Goal: Transaction & Acquisition: Purchase product/service

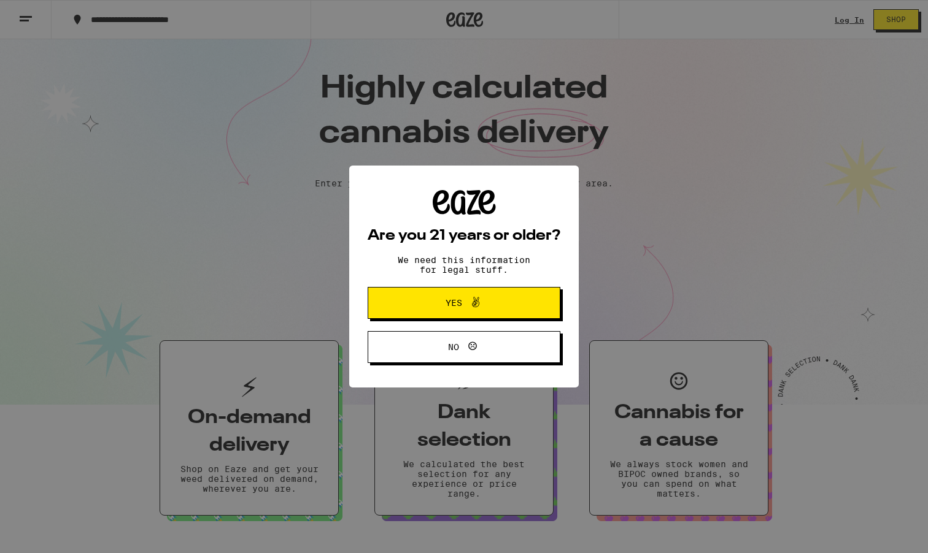
click at [471, 353] on icon at bounding box center [472, 346] width 15 height 15
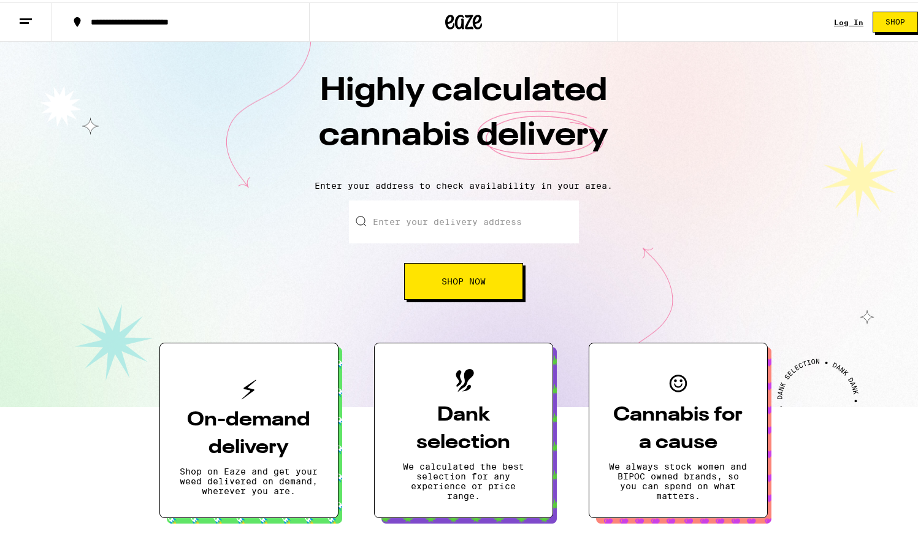
click at [841, 30] on div "Log In Shop" at bounding box center [880, 19] width 93 height 39
click at [839, 20] on link "Log In" at bounding box center [848, 20] width 29 height 8
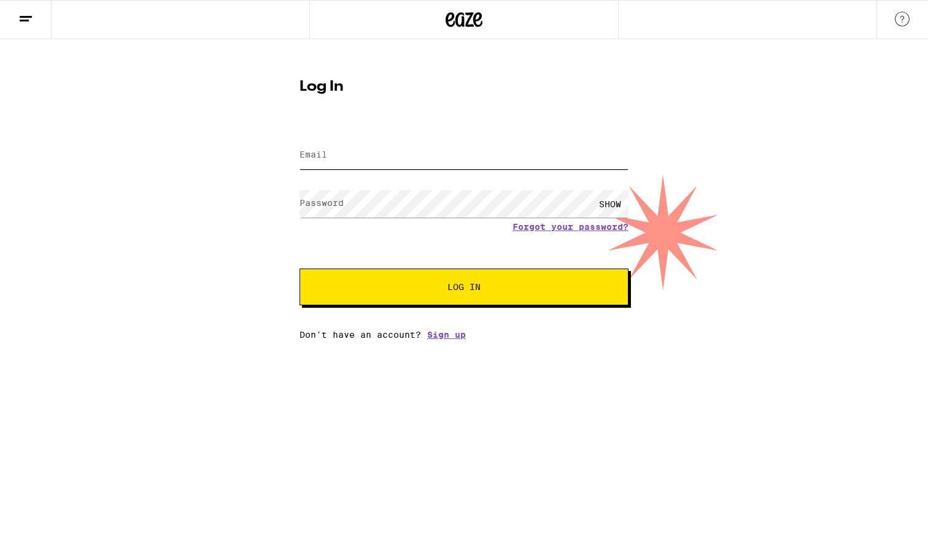
click at [373, 161] on input "Email" at bounding box center [463, 156] width 329 height 28
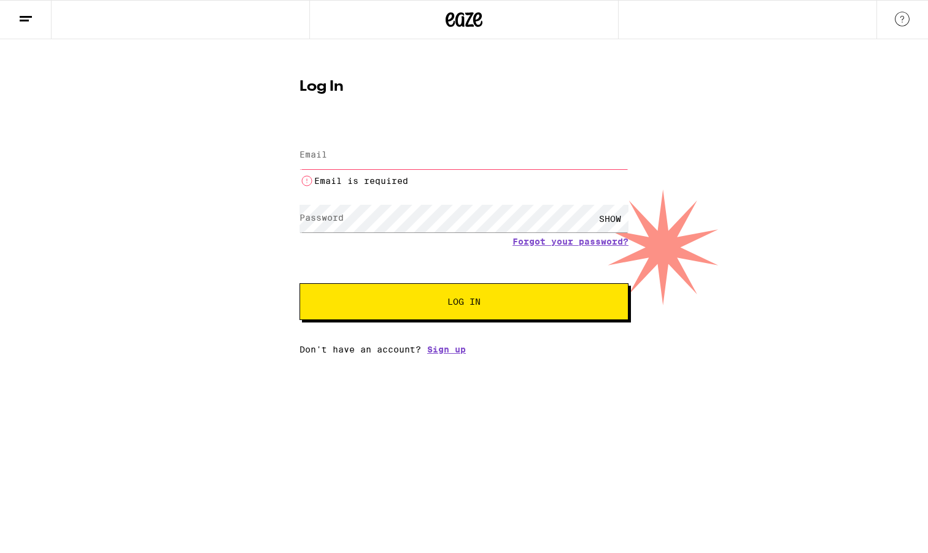
type input "[EMAIL_ADDRESS][DOMAIN_NAME]"
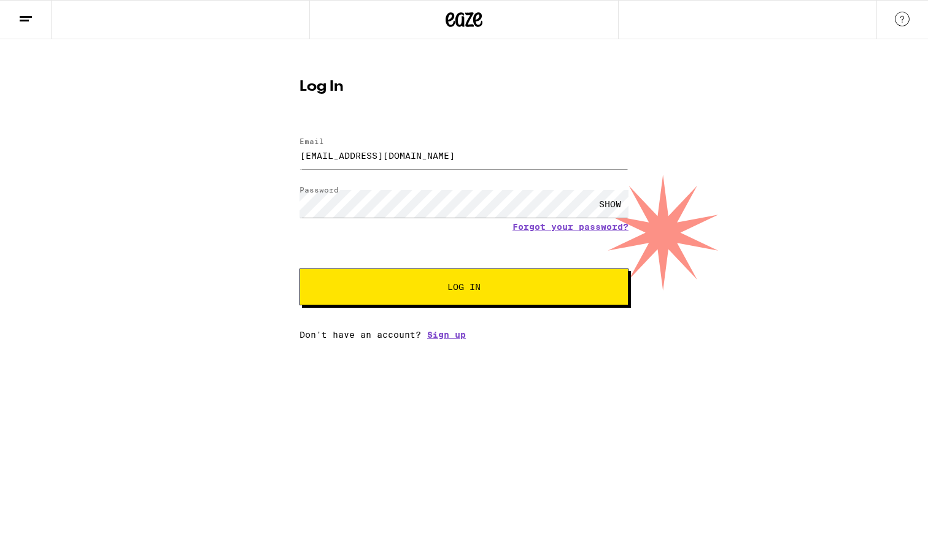
click at [539, 283] on button "Log In" at bounding box center [463, 287] width 329 height 37
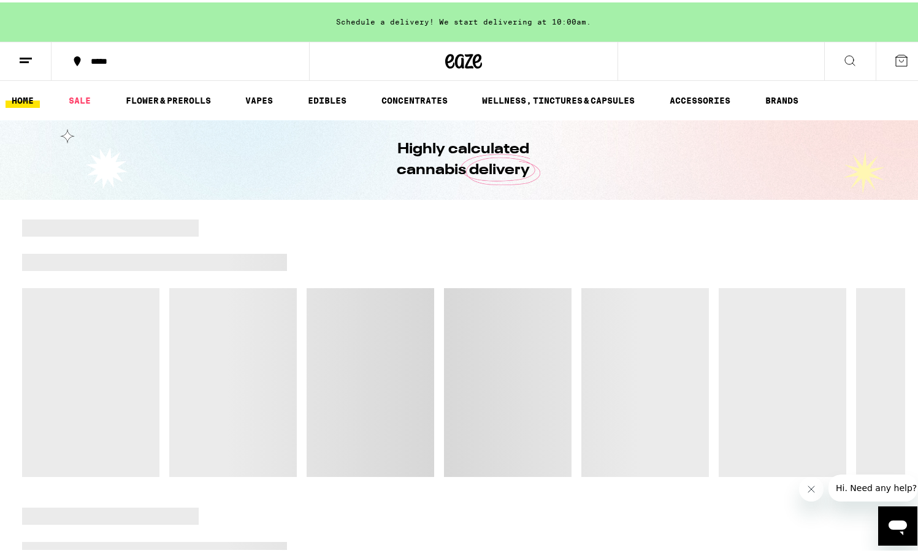
click at [87, 63] on button "*****" at bounding box center [181, 58] width 258 height 37
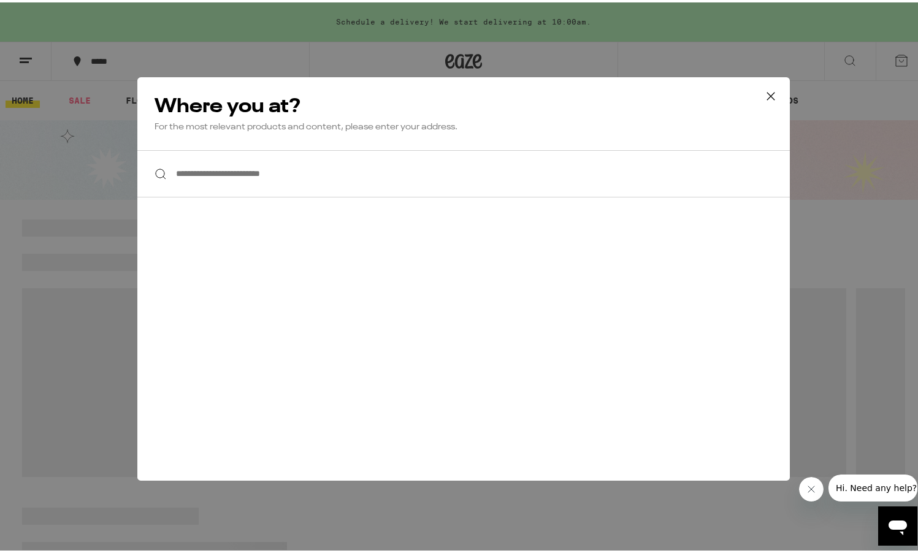
click at [225, 182] on input "**********" at bounding box center [463, 171] width 653 height 47
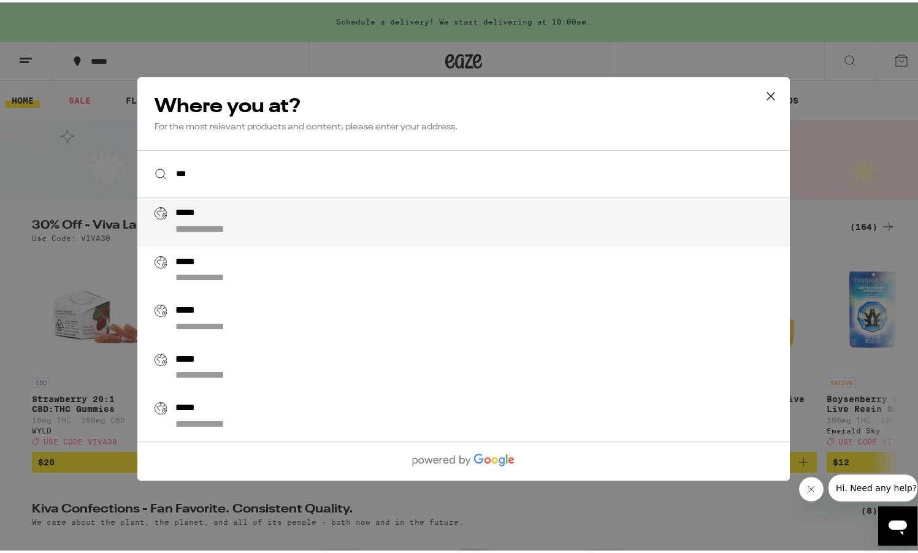
click at [189, 210] on div "*****" at bounding box center [191, 211] width 32 height 13
type input "**********"
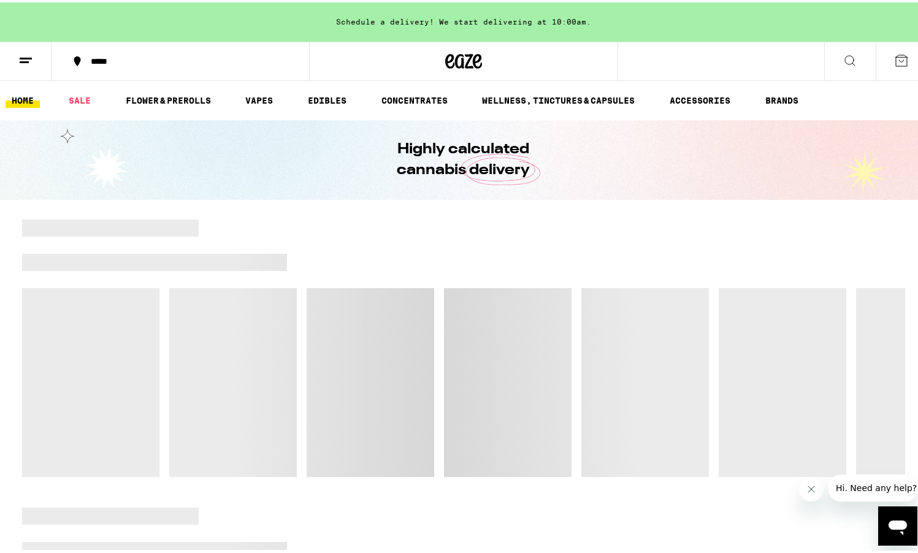
click at [806, 491] on button "Close message from company" at bounding box center [811, 489] width 25 height 25
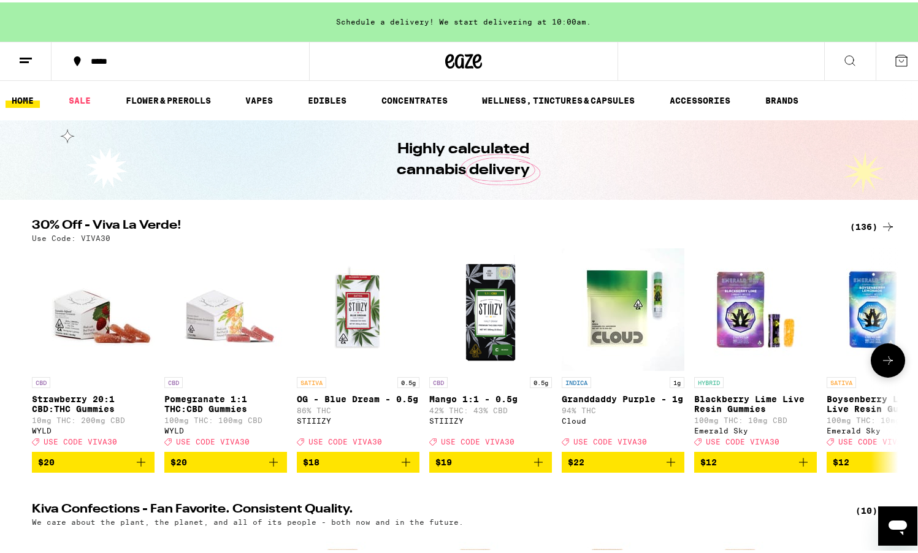
click at [887, 358] on icon at bounding box center [888, 358] width 15 height 15
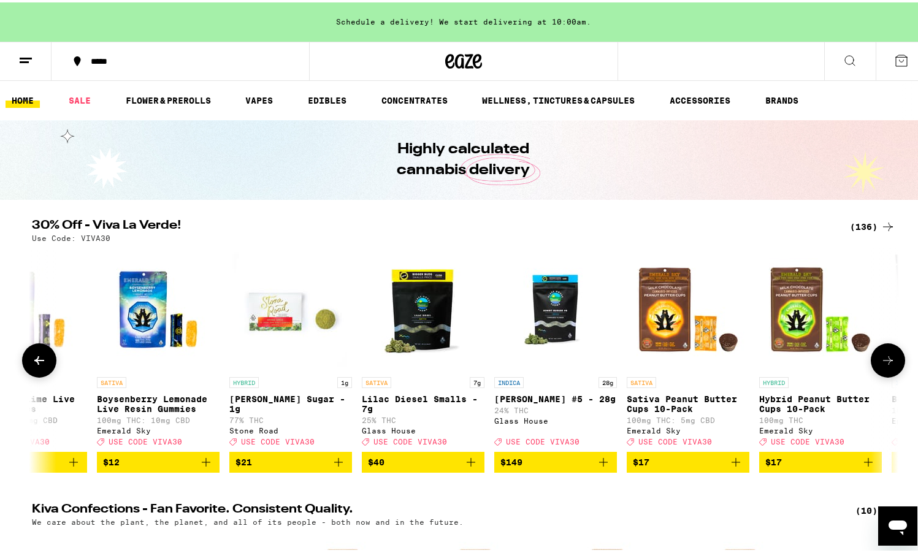
click at [887, 358] on icon at bounding box center [888, 358] width 15 height 15
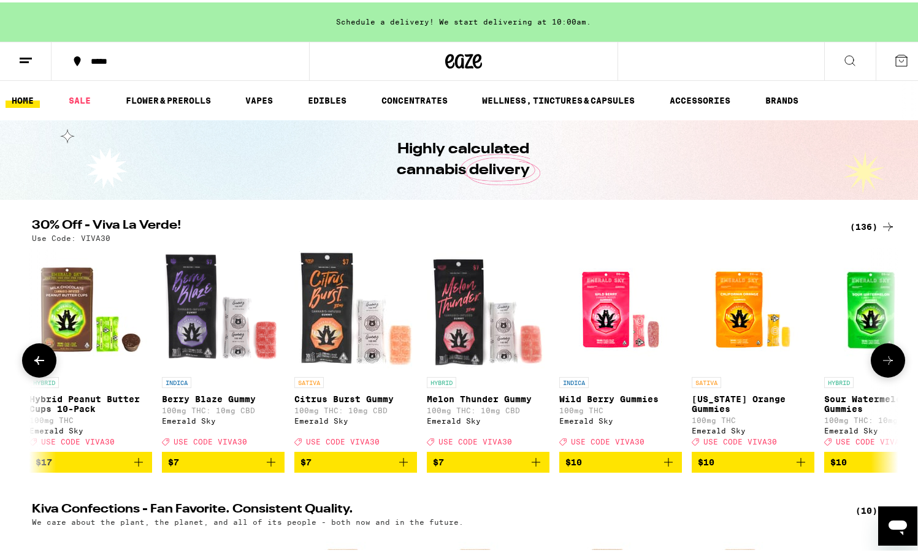
click at [887, 358] on icon at bounding box center [888, 358] width 15 height 15
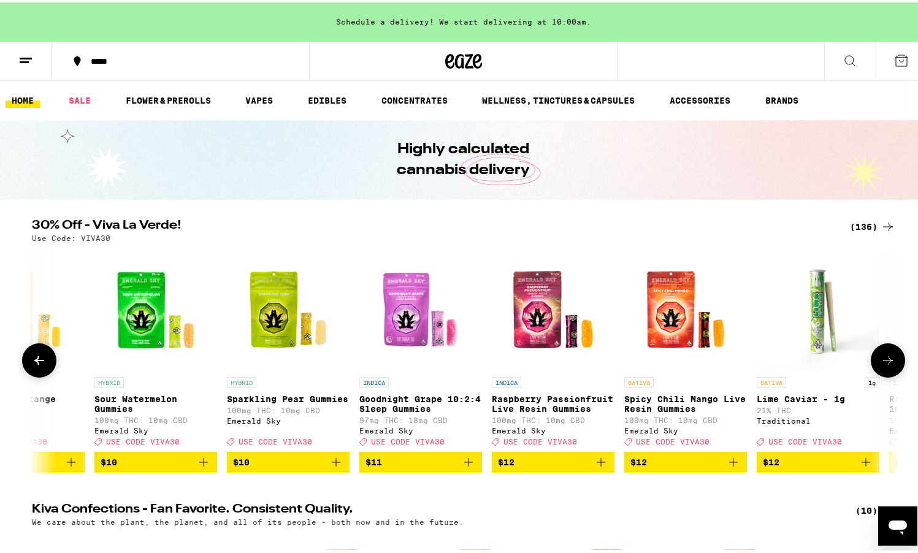
click at [887, 358] on icon at bounding box center [888, 358] width 15 height 15
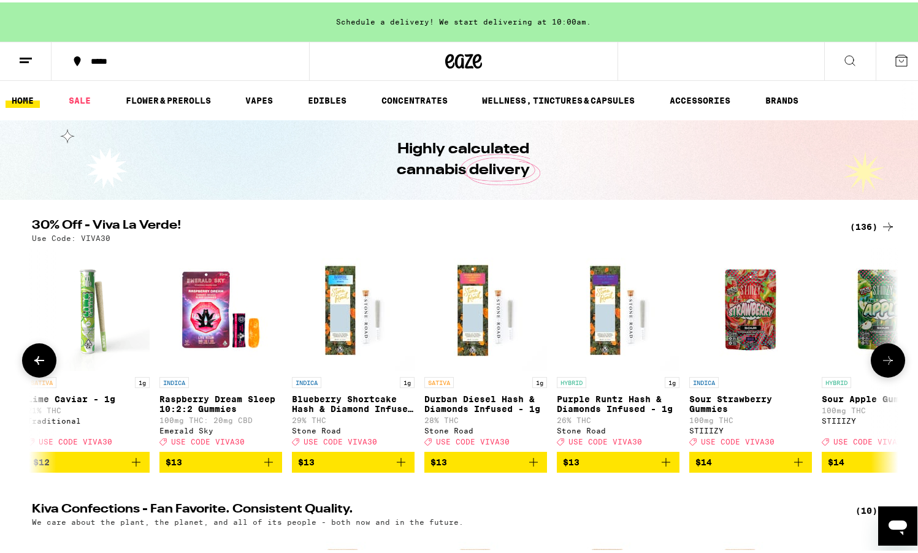
click at [887, 358] on icon at bounding box center [888, 358] width 15 height 15
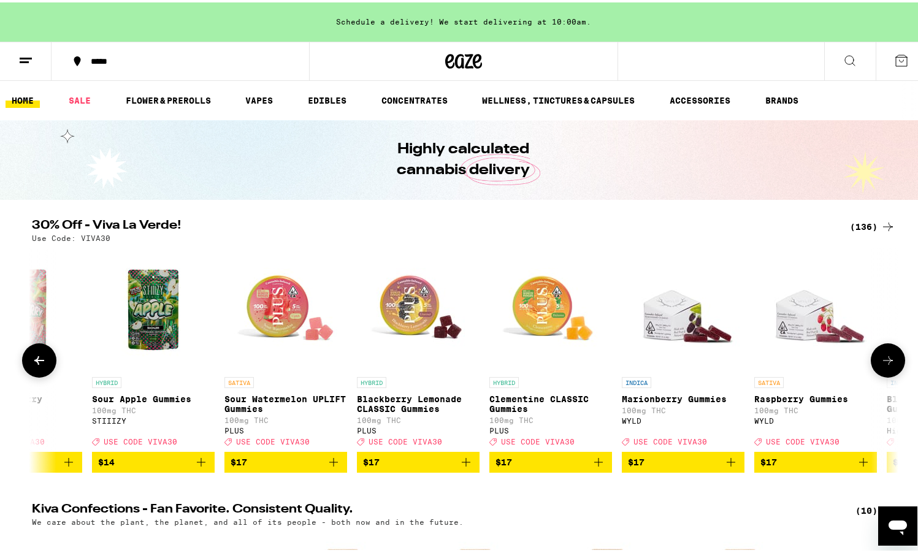
click at [887, 358] on icon at bounding box center [888, 358] width 15 height 15
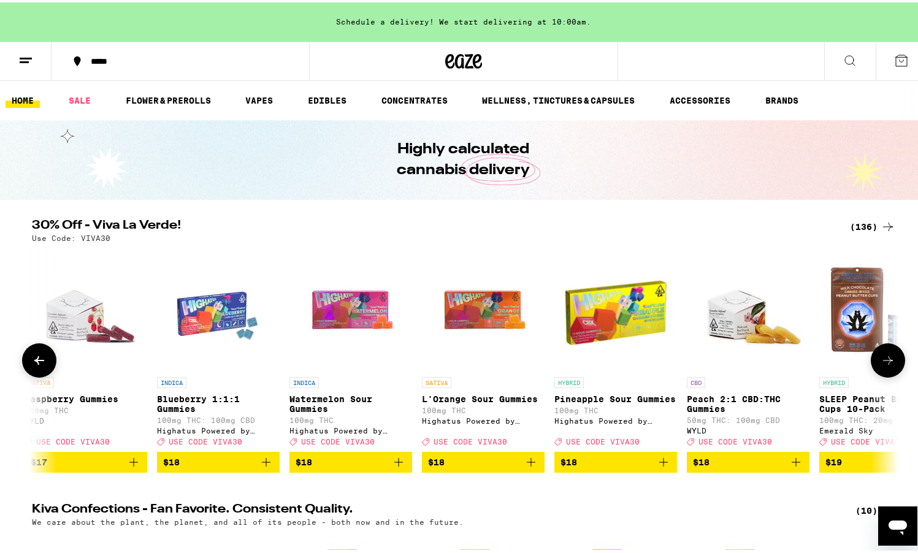
click at [887, 358] on icon at bounding box center [888, 358] width 15 height 15
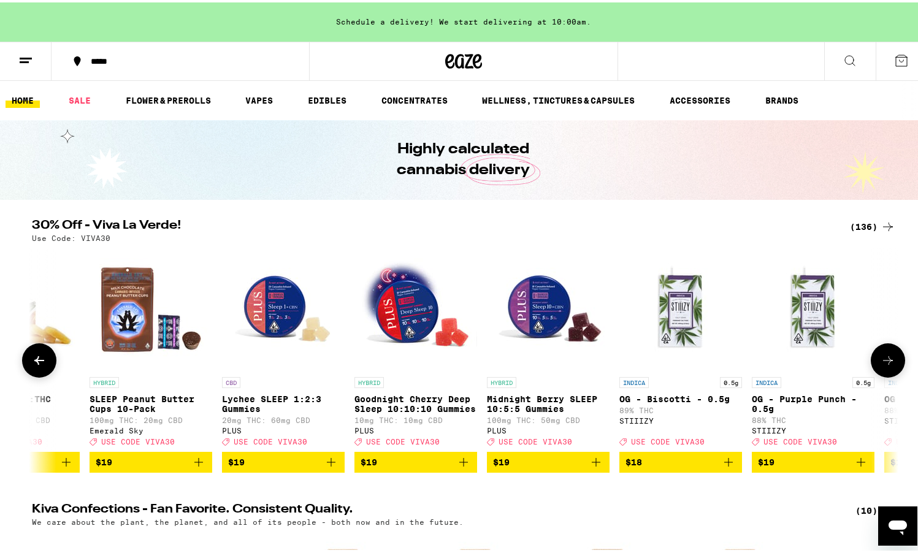
click at [887, 358] on icon at bounding box center [888, 358] width 15 height 15
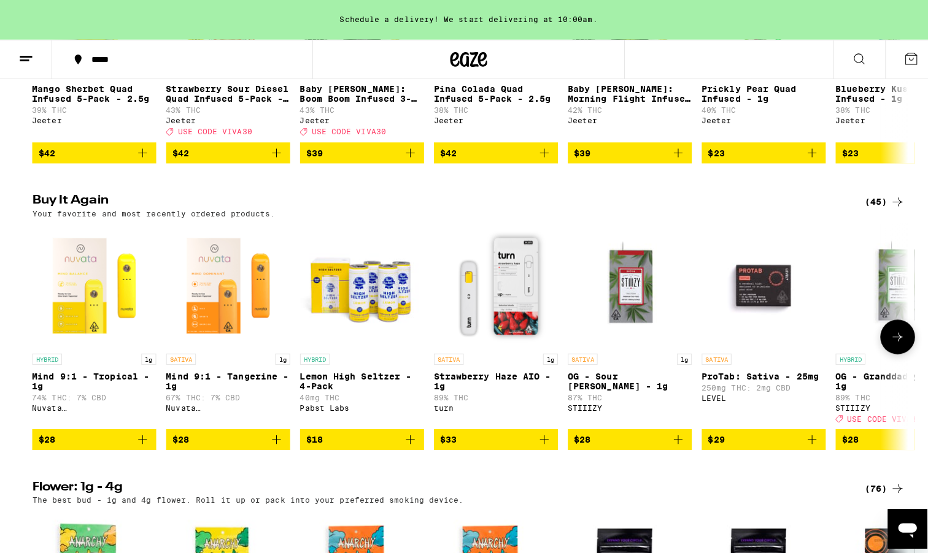
scroll to position [933, 0]
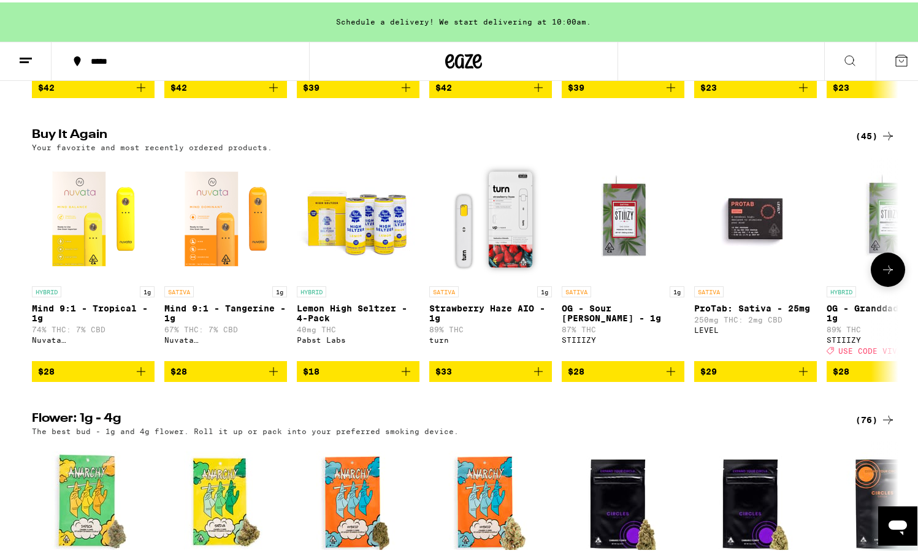
click at [779, 256] on img "Open page for ProTab: Sativa - 25mg from LEVEL" at bounding box center [756, 216] width 123 height 123
